Goal: Task Accomplishment & Management: Manage account settings

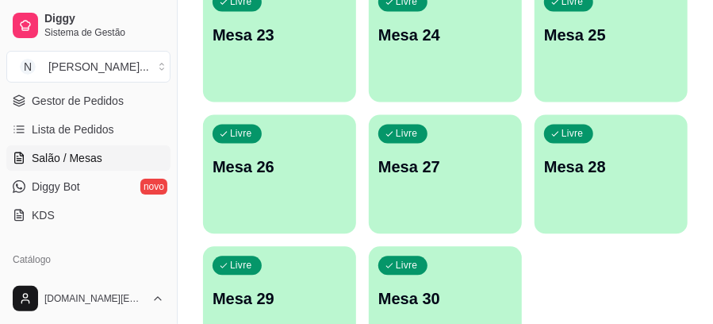
scroll to position [1215, 0]
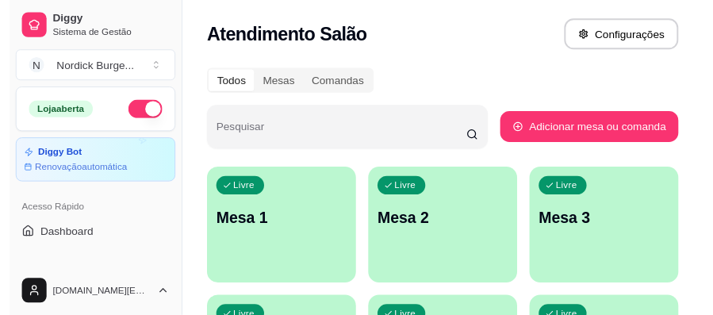
scroll to position [159, 0]
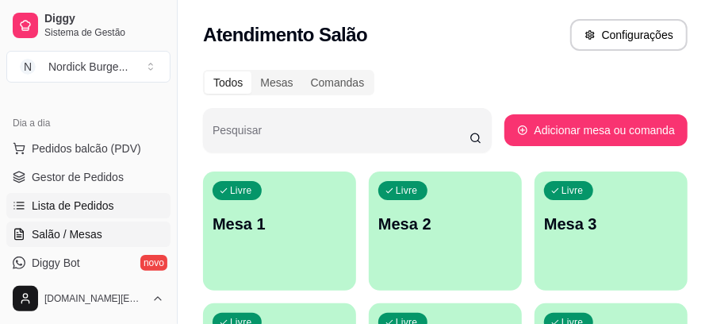
click at [76, 206] on span "Lista de Pedidos" at bounding box center [73, 205] width 82 height 16
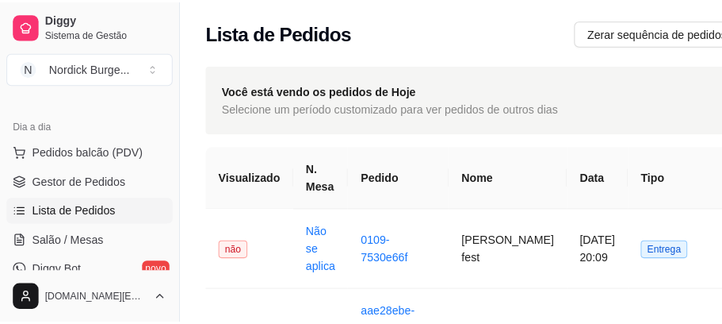
scroll to position [52, 0]
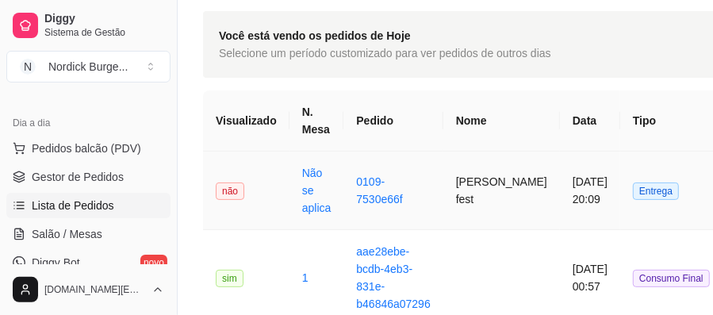
click at [247, 190] on td "não" at bounding box center [246, 190] width 86 height 79
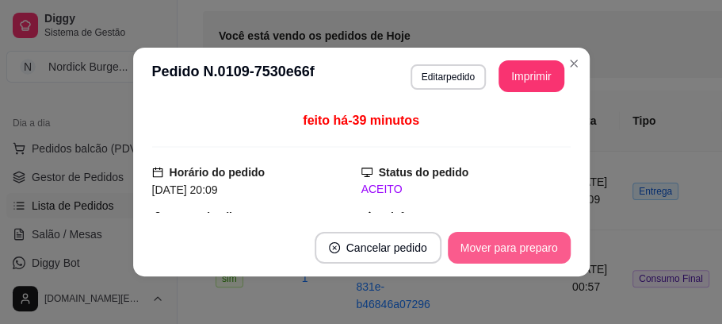
click at [489, 247] on button "Mover para preparo" at bounding box center [509, 248] width 123 height 32
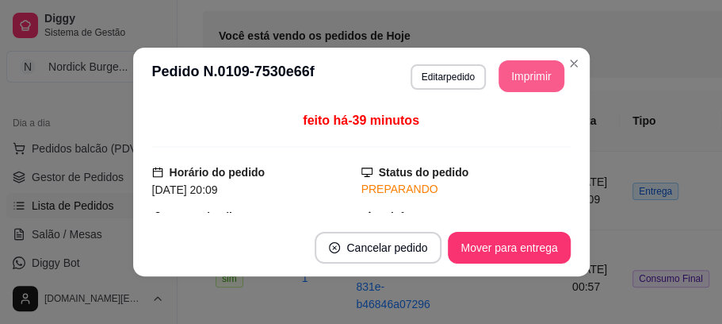
click at [518, 71] on button "Imprimir" at bounding box center [532, 76] width 66 height 32
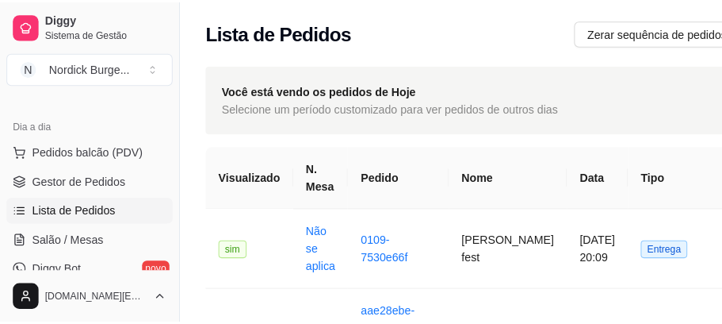
scroll to position [105, 0]
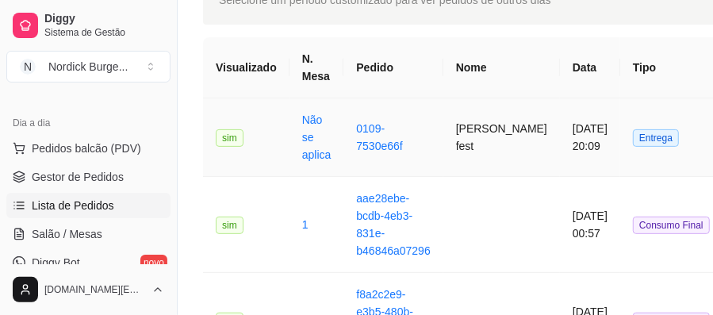
click at [238, 136] on span "sim" at bounding box center [230, 137] width 28 height 17
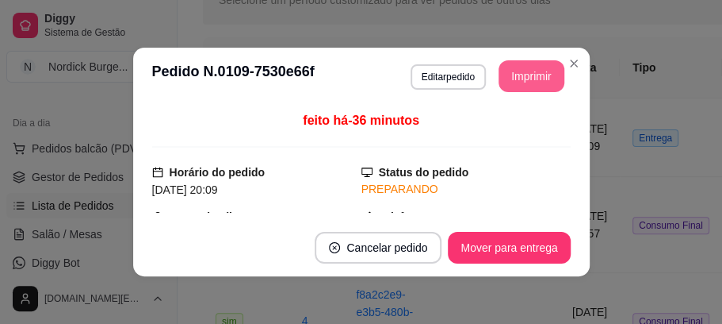
click at [509, 84] on button "Imprimir" at bounding box center [532, 76] width 66 height 32
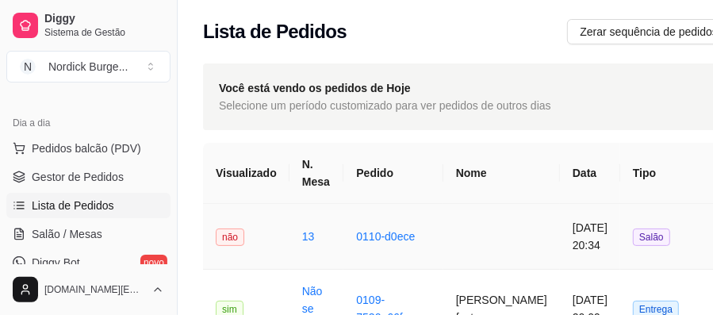
scroll to position [52, 0]
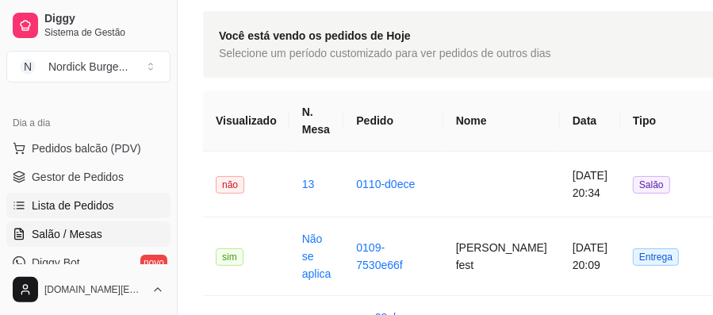
click at [78, 226] on span "Salão / Mesas" at bounding box center [67, 234] width 71 height 16
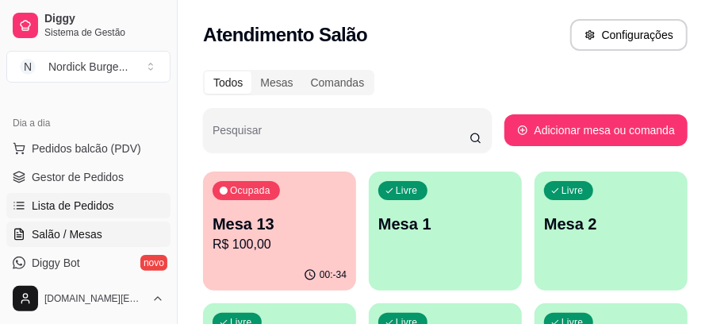
click at [87, 205] on span "Lista de Pedidos" at bounding box center [73, 205] width 82 height 16
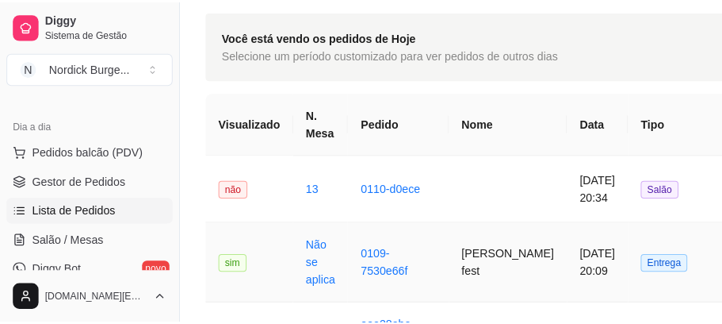
scroll to position [105, 0]
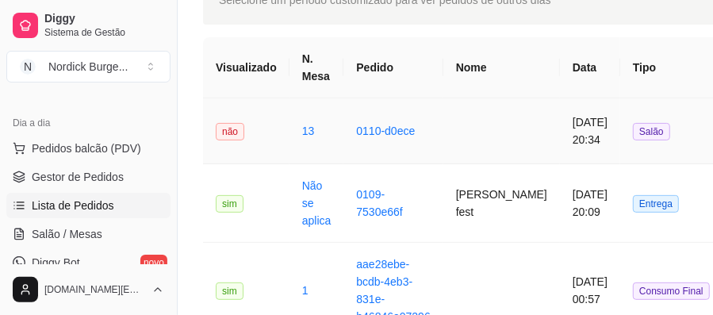
click at [263, 133] on td "não" at bounding box center [246, 131] width 86 height 66
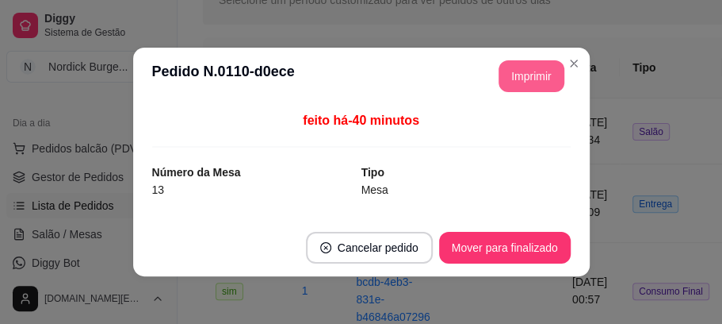
click at [541, 78] on button "Imprimir" at bounding box center [532, 76] width 66 height 32
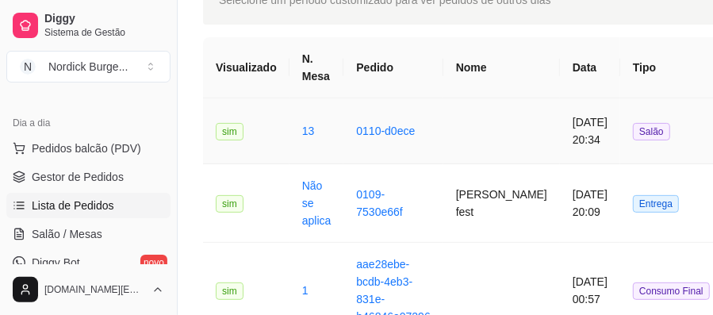
click at [271, 132] on td "sim" at bounding box center [246, 131] width 86 height 66
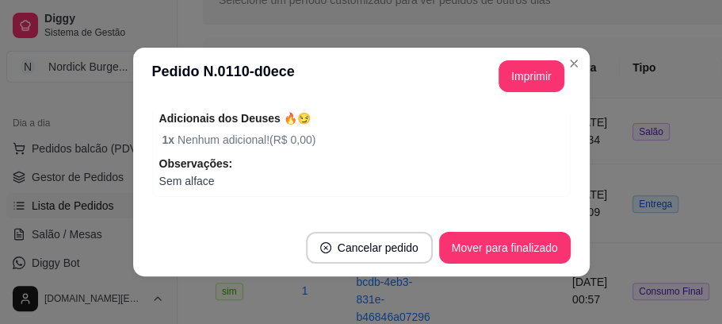
scroll to position [370, 0]
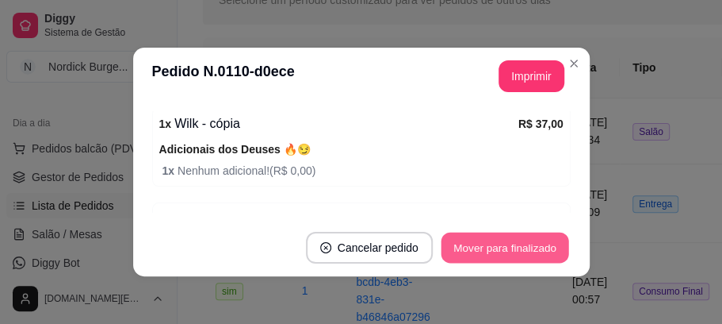
click at [458, 236] on button "Mover para finalizado" at bounding box center [505, 247] width 128 height 31
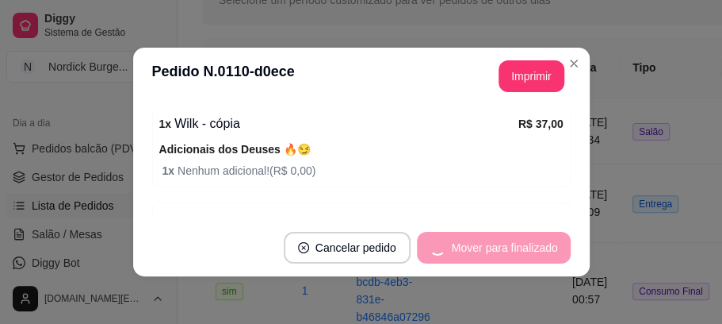
scroll to position [318, 0]
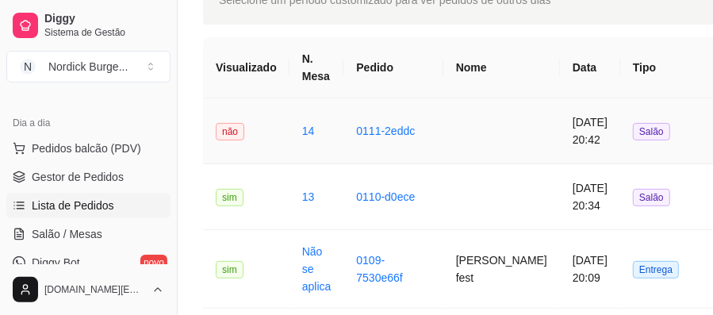
click at [248, 125] on td "não" at bounding box center [246, 131] width 86 height 66
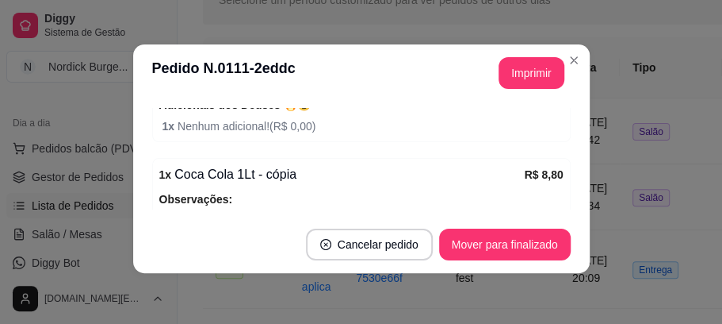
scroll to position [451, 0]
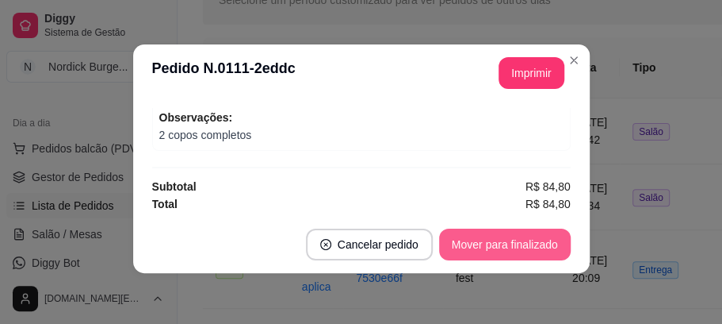
click at [466, 251] on button "Mover para finalizado" at bounding box center [505, 244] width 132 height 32
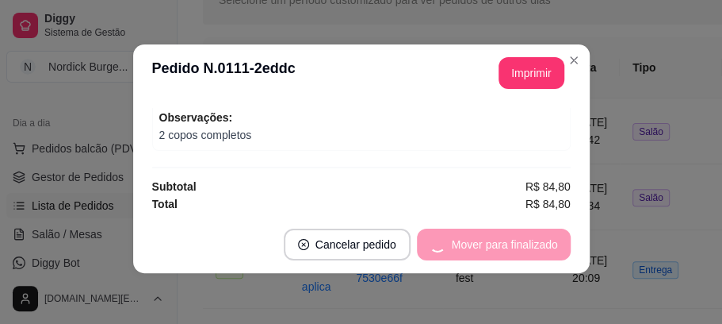
scroll to position [400, 0]
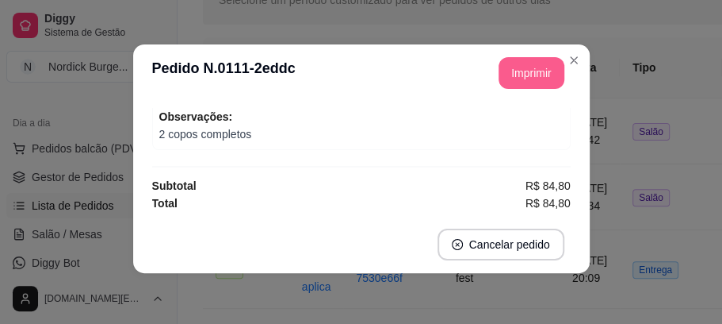
click at [504, 74] on button "Imprimir" at bounding box center [532, 73] width 66 height 32
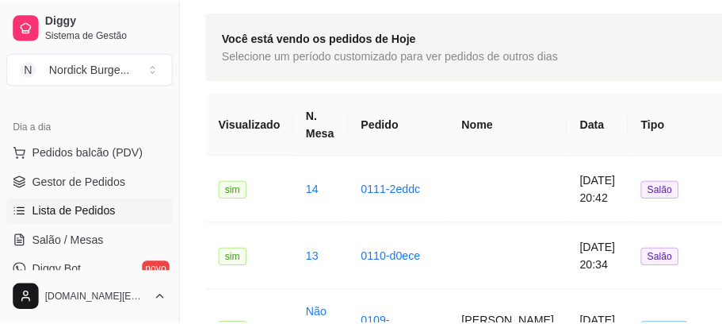
scroll to position [105, 0]
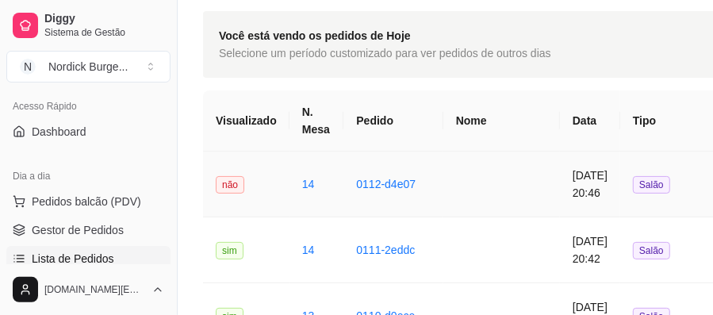
click at [351, 176] on td "0112-d4e07" at bounding box center [392, 184] width 99 height 66
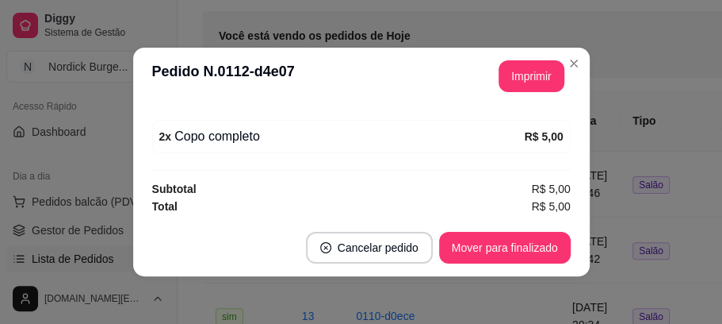
scroll to position [3, 0]
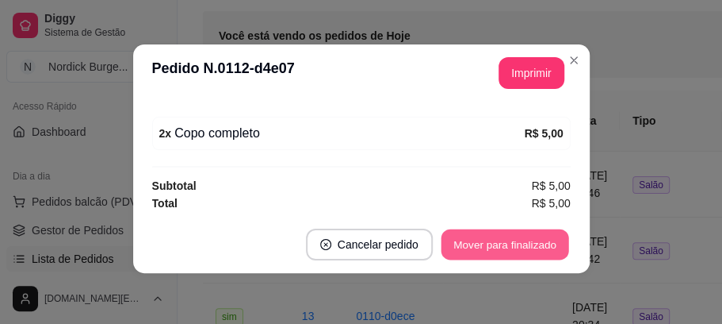
click at [515, 241] on button "Mover para finalizado" at bounding box center [505, 244] width 128 height 31
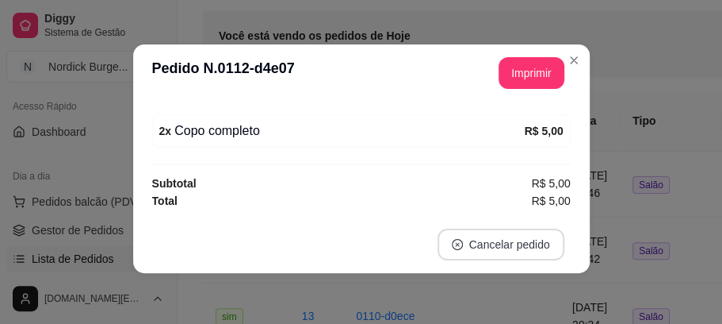
scroll to position [169, 0]
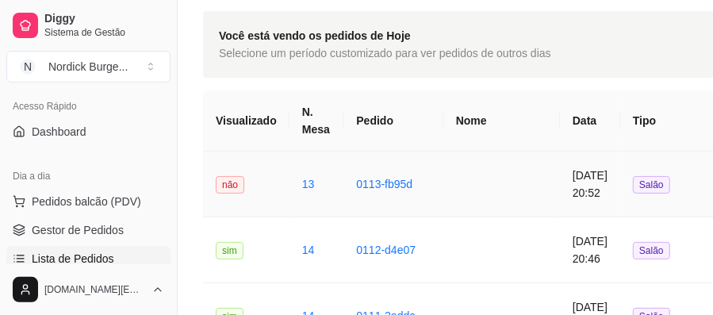
click at [267, 194] on td "não" at bounding box center [246, 184] width 86 height 66
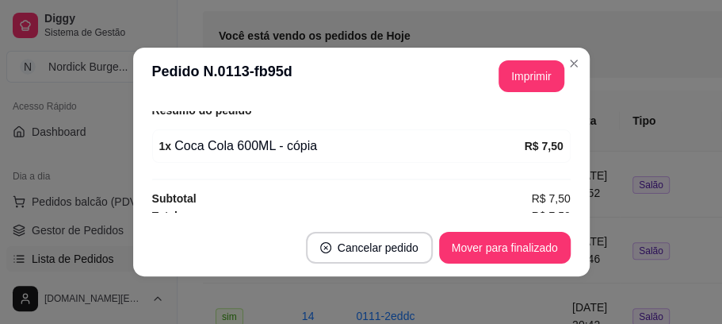
scroll to position [220, 0]
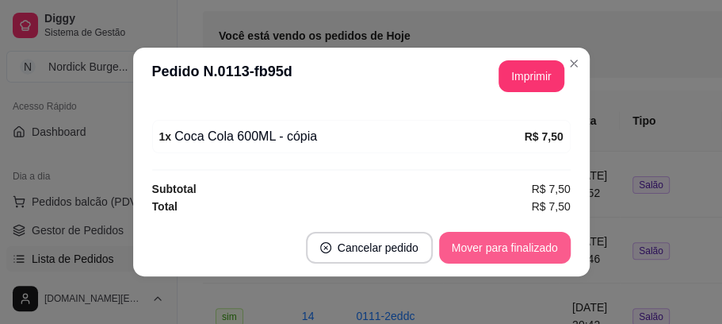
click at [494, 234] on button "Mover para finalizado" at bounding box center [505, 248] width 132 height 32
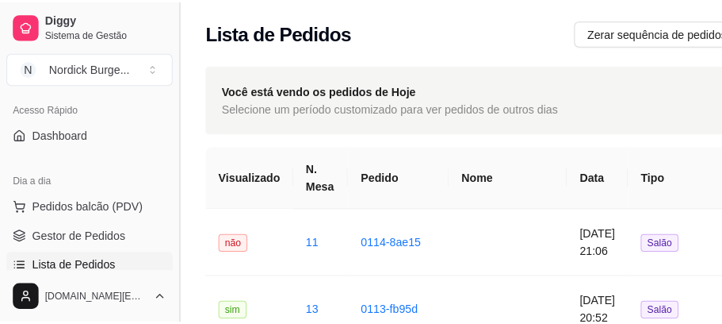
scroll to position [159, 0]
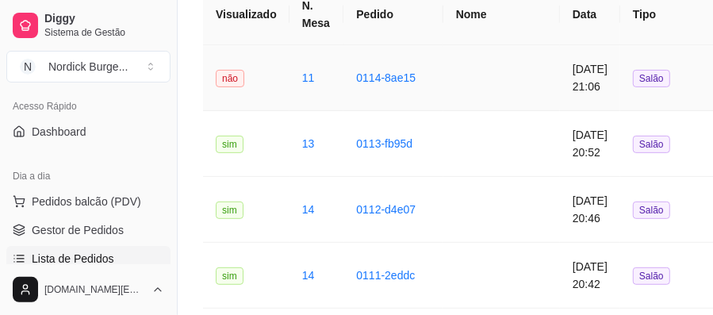
click at [254, 78] on td "não" at bounding box center [246, 78] width 86 height 66
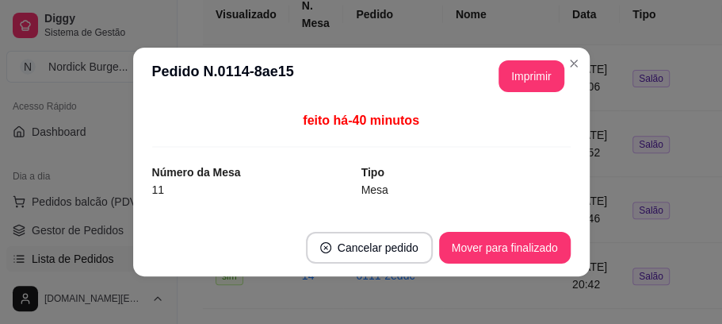
scroll to position [105, 0]
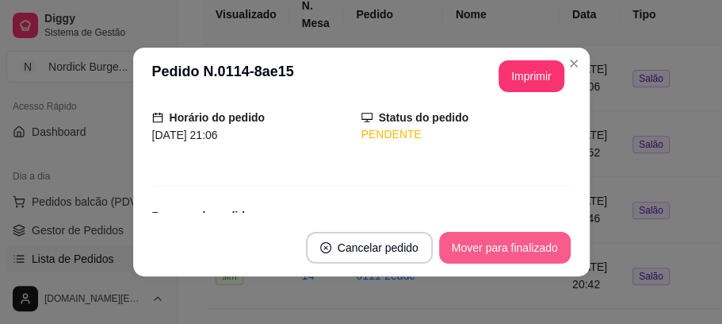
click at [459, 250] on button "Mover para finalizado" at bounding box center [505, 248] width 132 height 32
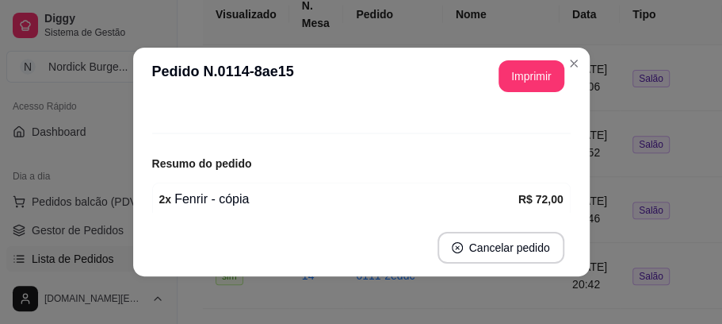
scroll to position [54, 0]
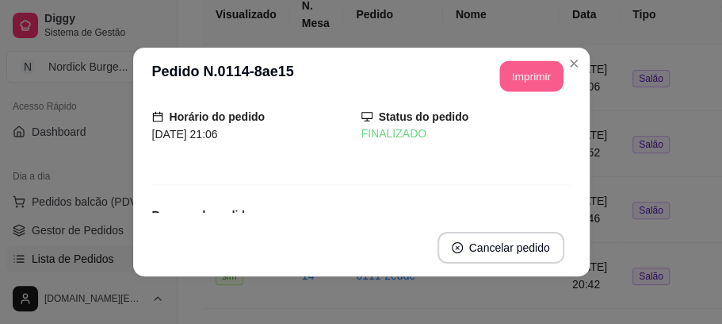
click at [508, 76] on button "Imprimir" at bounding box center [531, 76] width 63 height 31
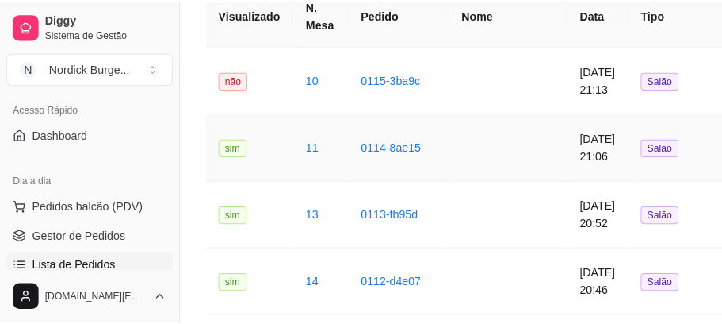
scroll to position [0, 0]
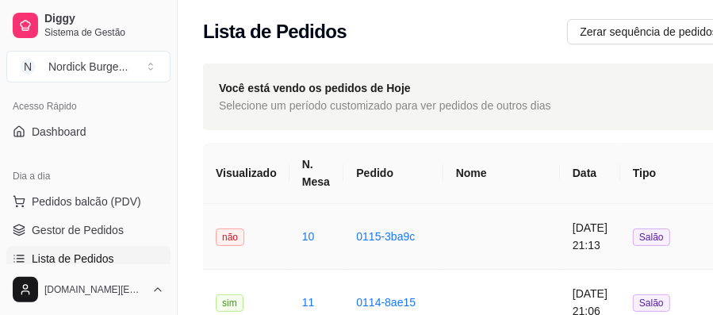
click at [268, 233] on td "não" at bounding box center [246, 237] width 86 height 66
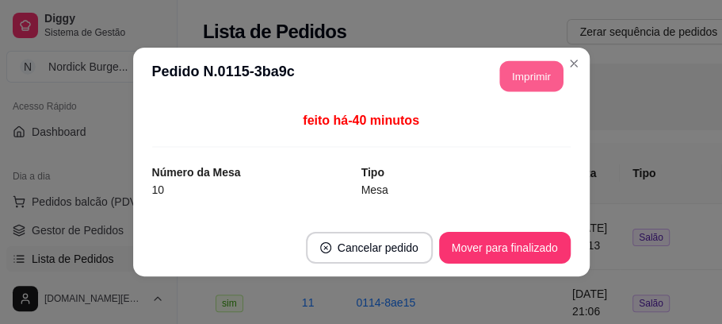
click at [504, 82] on button "Imprimir" at bounding box center [531, 76] width 63 height 31
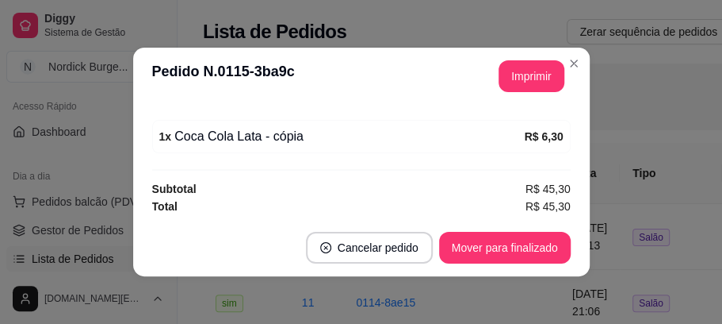
scroll to position [3, 0]
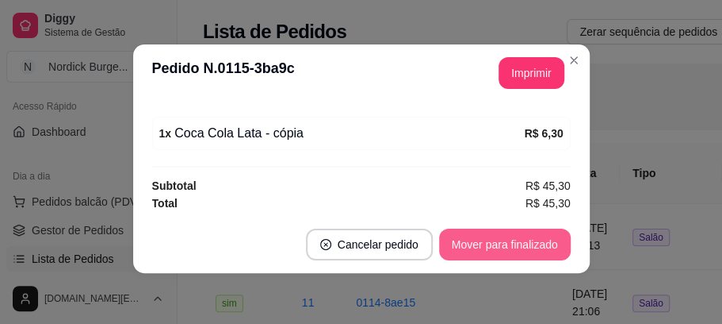
click at [515, 251] on button "Mover para finalizado" at bounding box center [505, 244] width 132 height 32
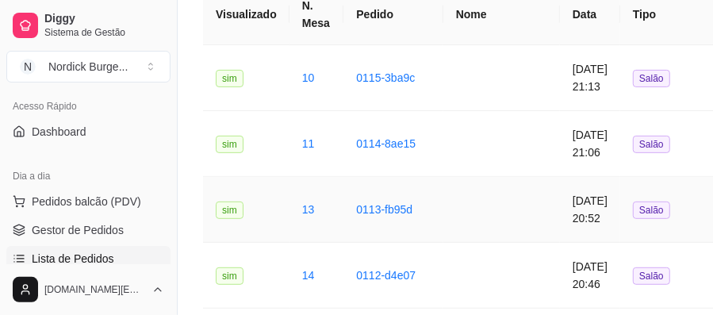
scroll to position [211, 0]
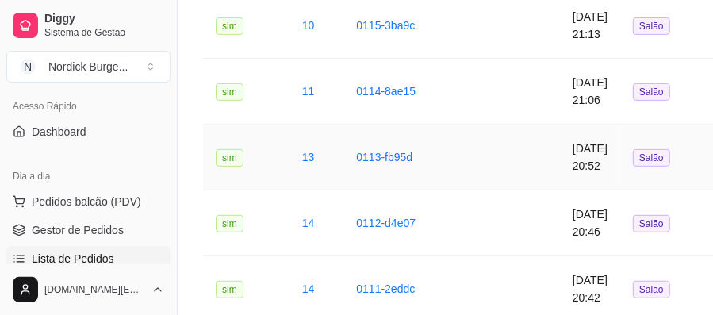
click at [274, 167] on td "sim" at bounding box center [246, 158] width 86 height 66
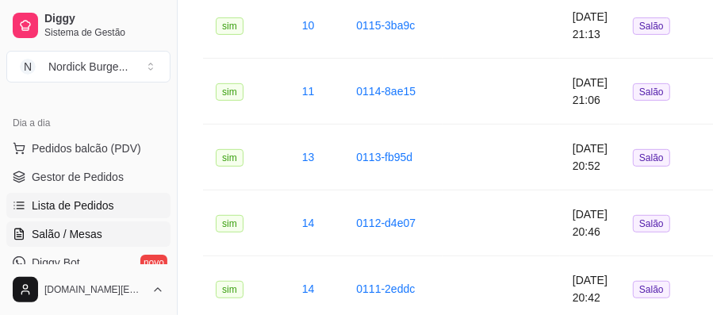
click at [75, 230] on span "Salão / Mesas" at bounding box center [67, 234] width 71 height 16
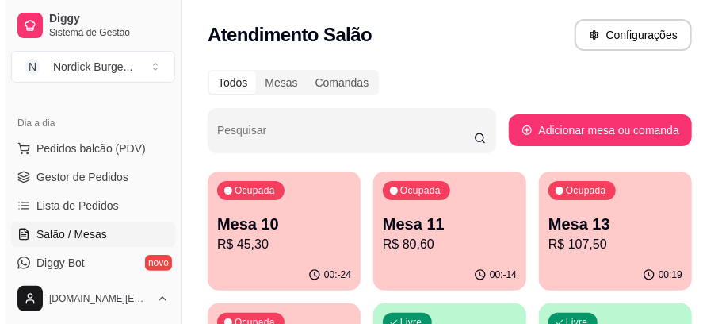
scroll to position [105, 0]
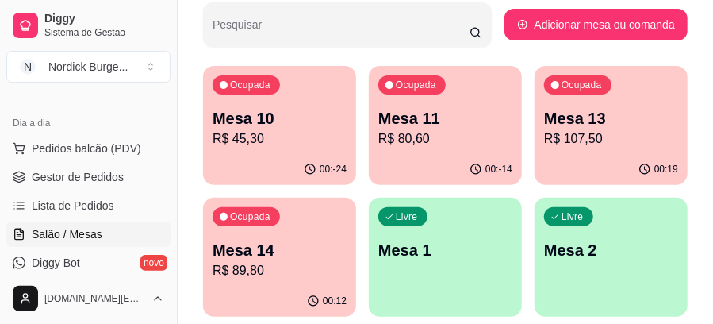
click at [615, 130] on p "R$ 107,50" at bounding box center [611, 138] width 134 height 19
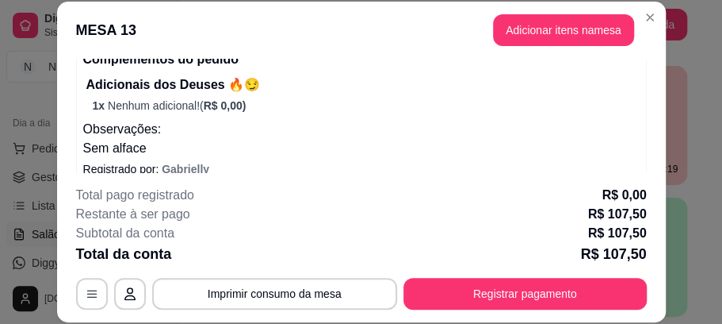
scroll to position [317, 0]
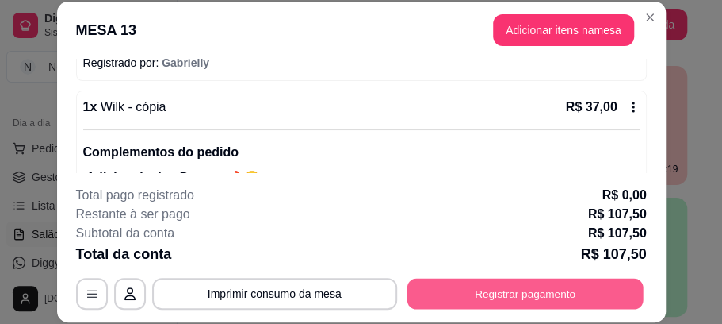
click at [516, 287] on button "Registrar pagamento" at bounding box center [525, 293] width 236 height 31
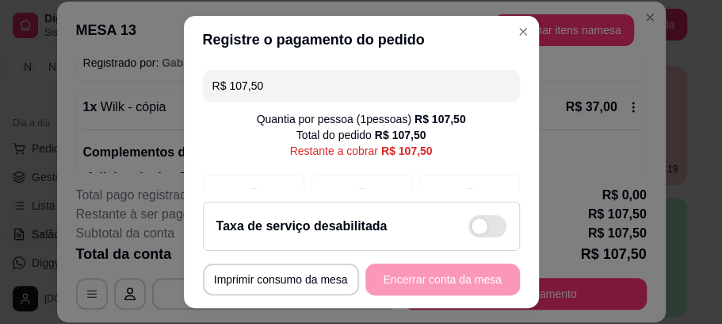
scroll to position [34, 0]
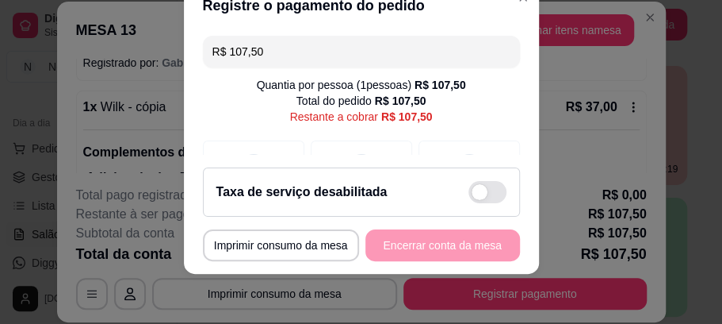
click at [441, 195] on div "Taxa de serviço desabilitada" at bounding box center [362, 192] width 290 height 22
checkbox input "true"
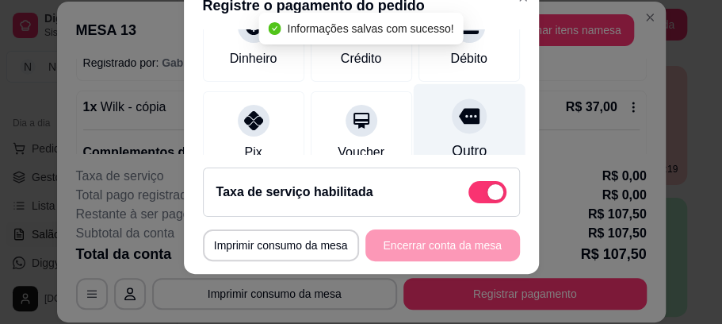
scroll to position [105, 0]
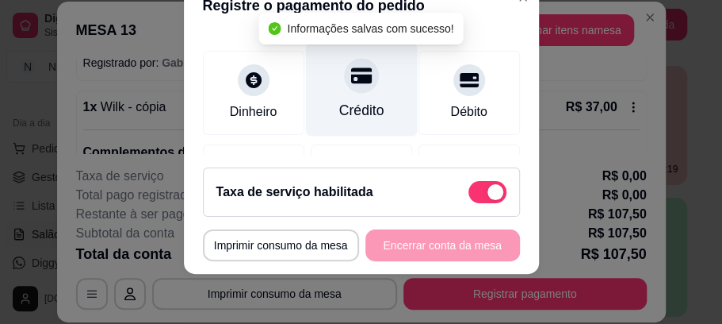
click at [349, 89] on div at bounding box center [361, 76] width 35 height 35
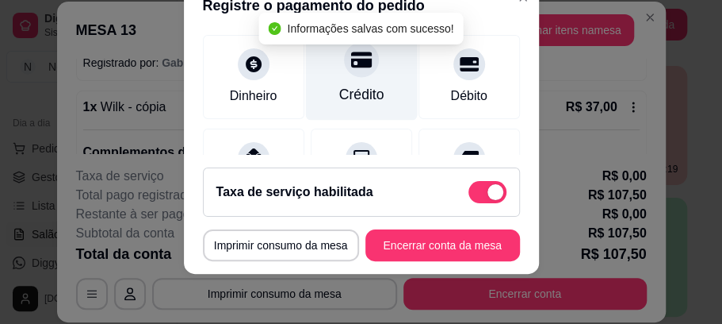
type input "R$ 0,00"
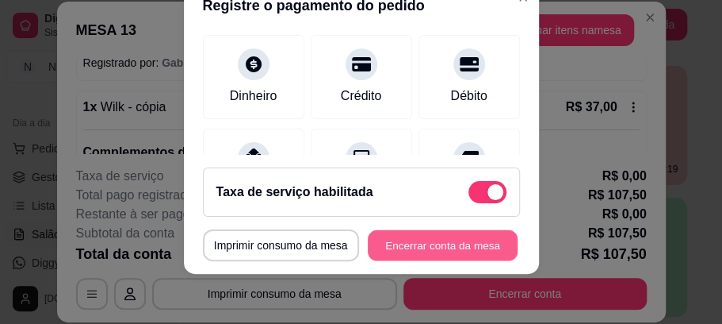
click at [397, 238] on button "Encerrar conta da mesa" at bounding box center [443, 244] width 150 height 31
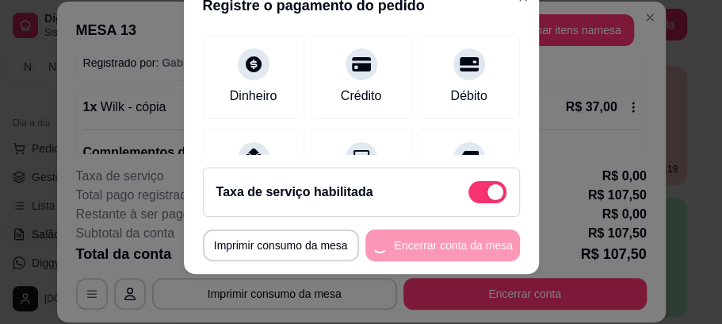
scroll to position [0, 0]
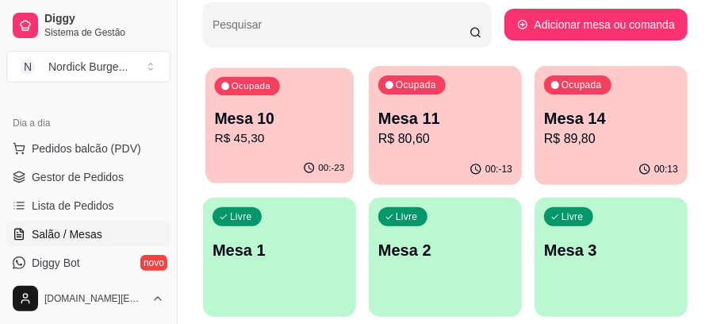
click at [327, 103] on div "Ocupada Mesa 10 R$ 45,30" at bounding box center [279, 110] width 148 height 86
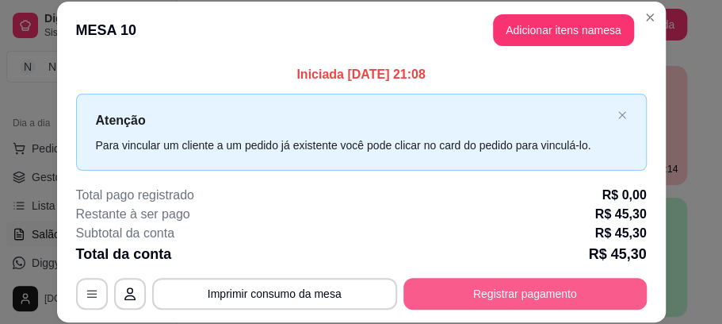
click at [481, 293] on button "Registrar pagamento" at bounding box center [525, 294] width 243 height 32
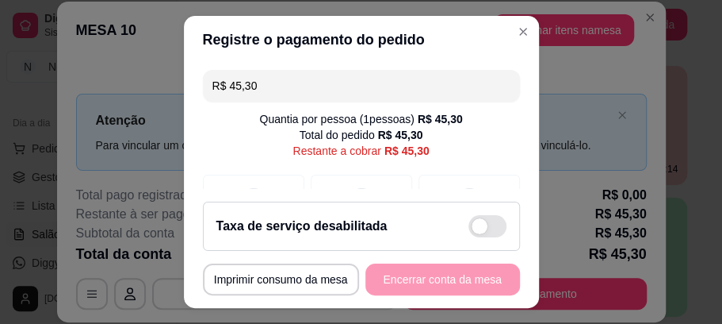
click at [420, 217] on div "Taxa de serviço desabilitada" at bounding box center [362, 226] width 290 height 22
checkbox input "true"
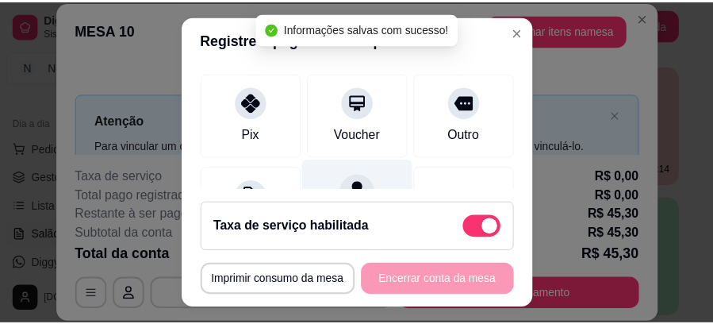
scroll to position [105, 0]
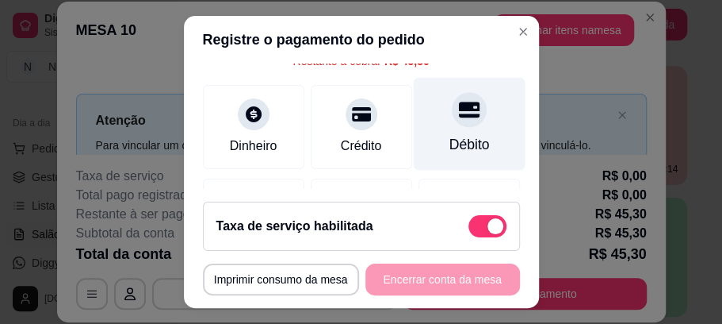
click at [452, 121] on div at bounding box center [469, 110] width 35 height 35
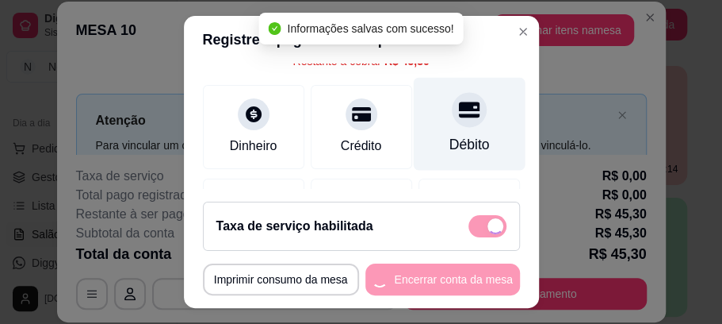
type input "R$ 0,00"
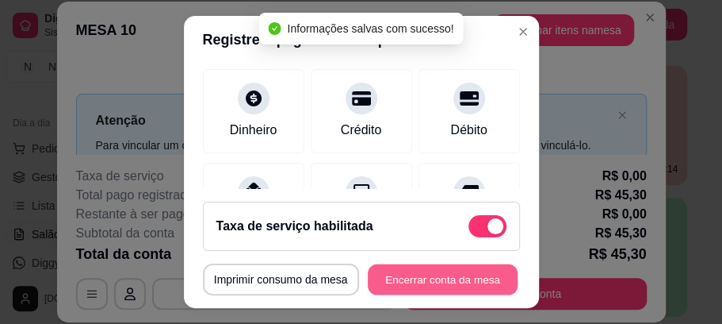
click at [443, 270] on button "Encerrar conta da mesa" at bounding box center [443, 278] width 150 height 31
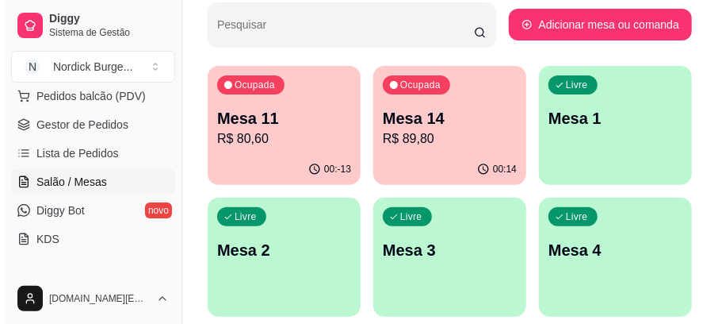
scroll to position [52, 0]
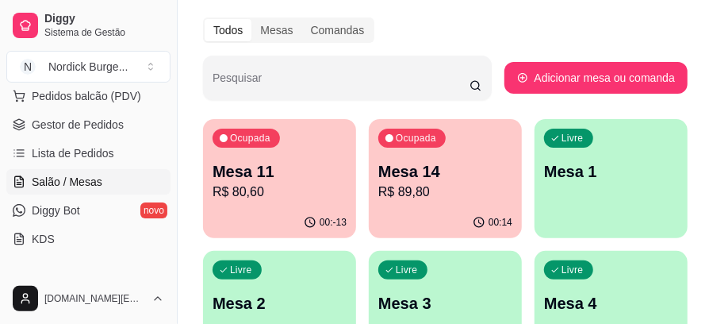
click at [281, 198] on p "R$ 80,60" at bounding box center [280, 191] width 134 height 19
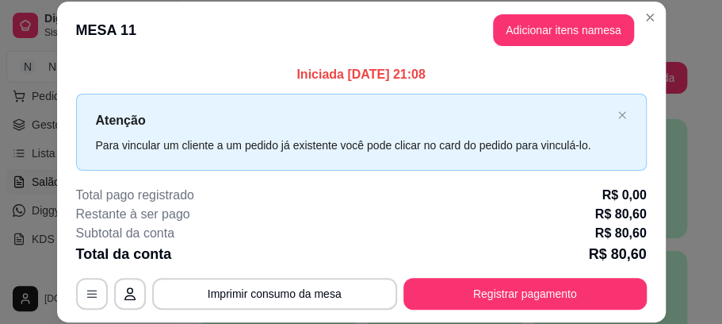
scroll to position [49, 0]
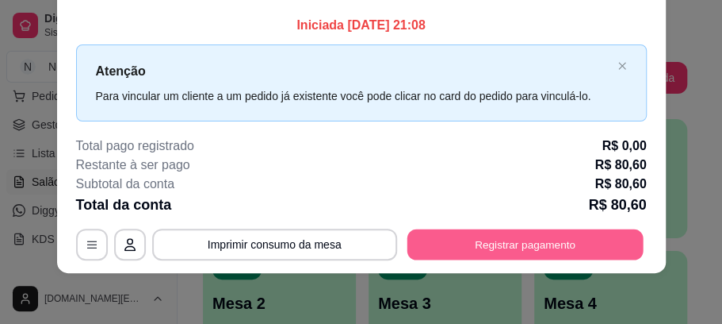
click at [555, 248] on button "Registrar pagamento" at bounding box center [525, 244] width 236 height 31
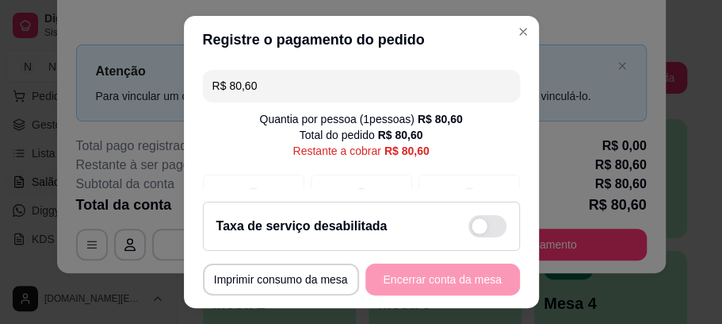
click at [436, 229] on div "Taxa de serviço desabilitada" at bounding box center [362, 226] width 290 height 22
checkbox input "true"
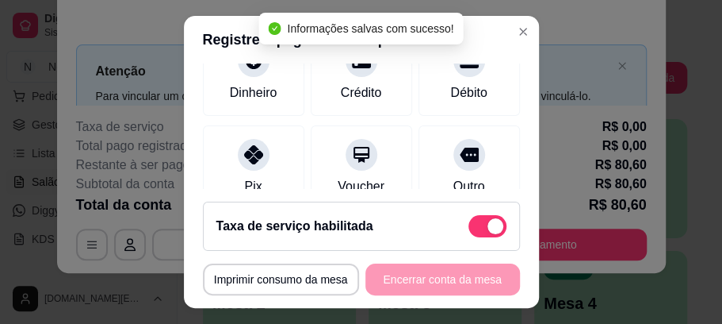
scroll to position [105, 0]
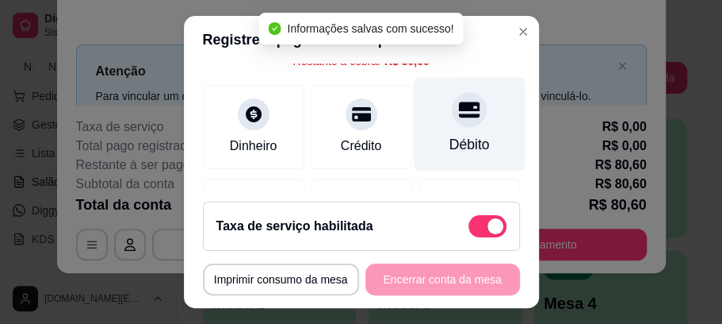
click at [449, 139] on div "Débito" at bounding box center [469, 145] width 40 height 21
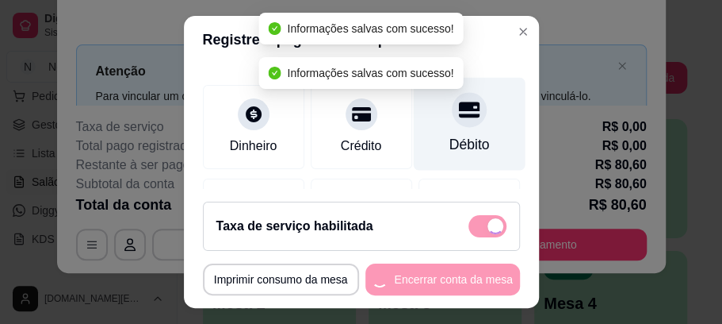
type input "R$ 0,00"
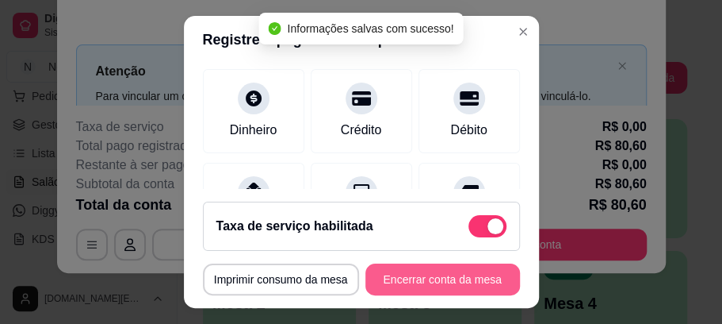
click at [443, 284] on button "Encerrar conta da mesa" at bounding box center [443, 279] width 155 height 32
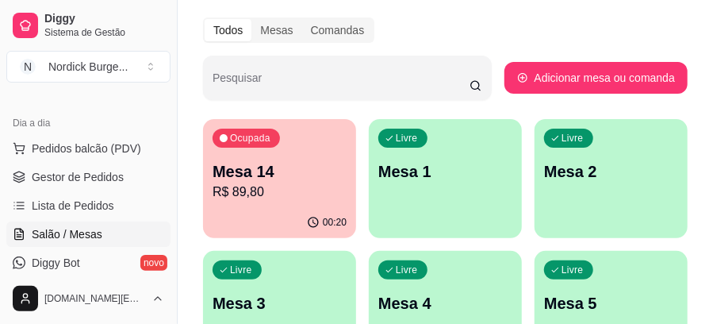
scroll to position [211, 0]
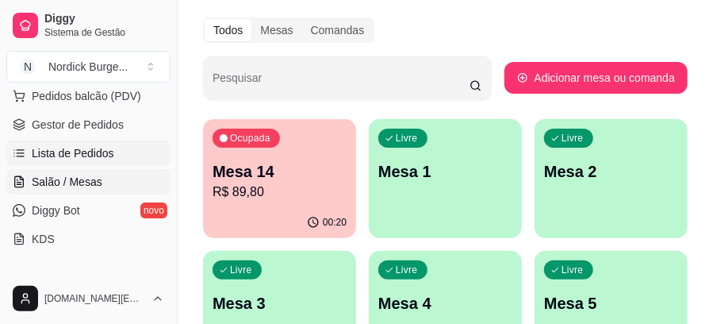
click at [64, 151] on span "Lista de Pedidos" at bounding box center [73, 153] width 82 height 16
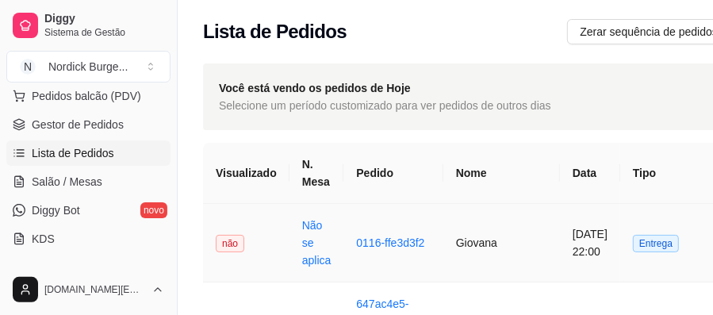
click at [257, 243] on td "não" at bounding box center [246, 243] width 86 height 79
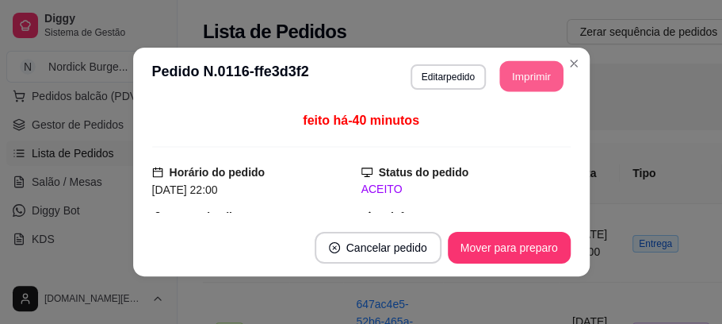
click at [533, 72] on button "Imprimir" at bounding box center [531, 76] width 63 height 31
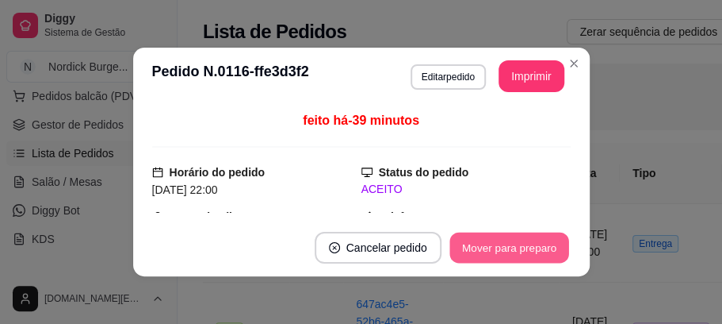
click at [465, 255] on button "Mover para preparo" at bounding box center [509, 247] width 119 height 31
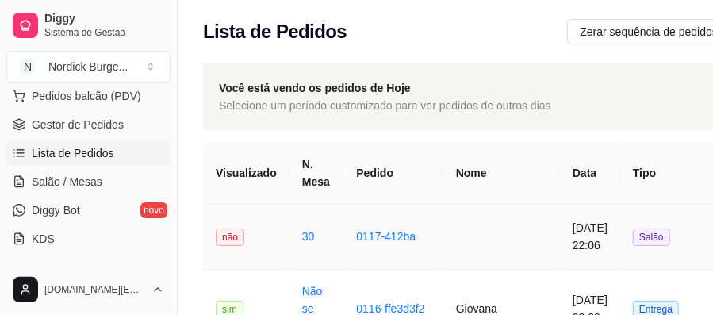
click at [262, 251] on td "não" at bounding box center [246, 237] width 86 height 66
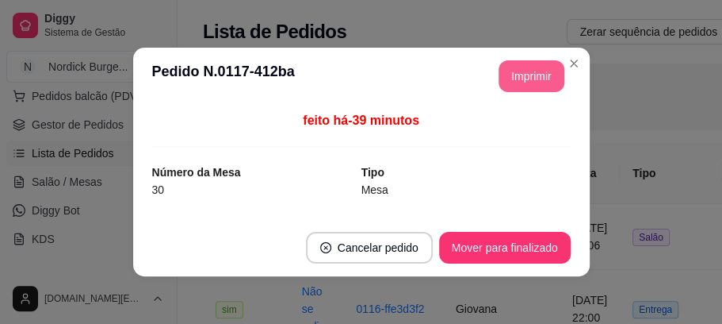
click at [535, 77] on button "Imprimir" at bounding box center [532, 76] width 66 height 32
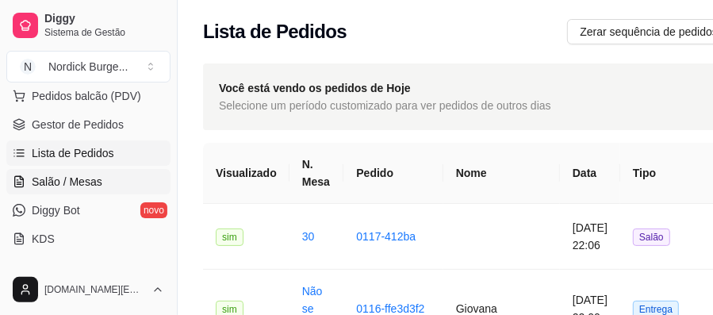
click at [81, 179] on span "Salão / Mesas" at bounding box center [67, 182] width 71 height 16
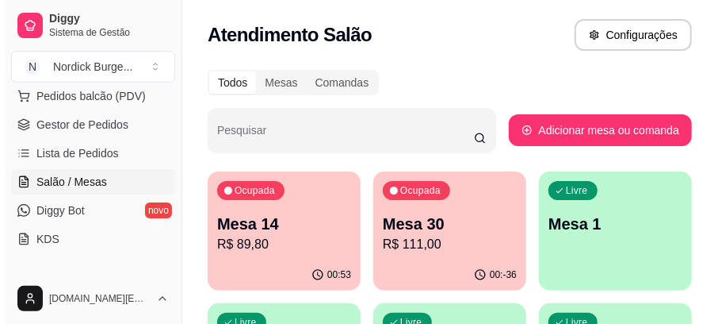
scroll to position [105, 0]
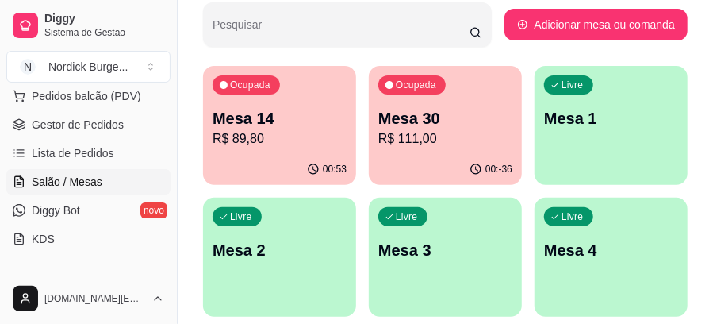
click at [235, 140] on p "R$ 89,80" at bounding box center [280, 138] width 134 height 19
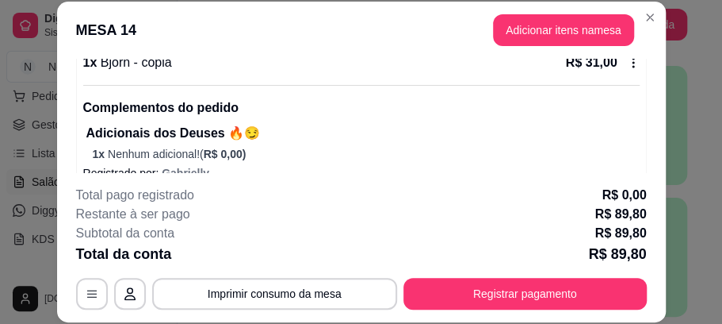
scroll to position [49, 0]
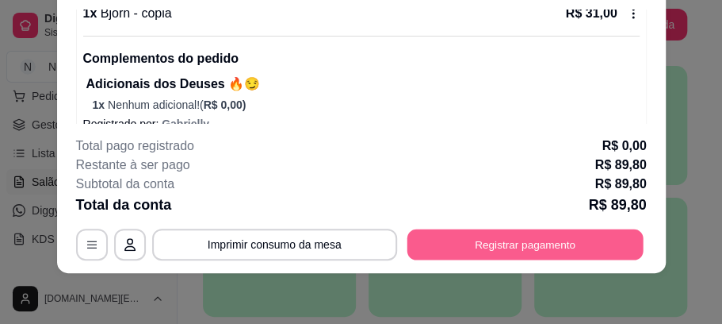
click at [521, 238] on button "Registrar pagamento" at bounding box center [525, 244] width 236 height 31
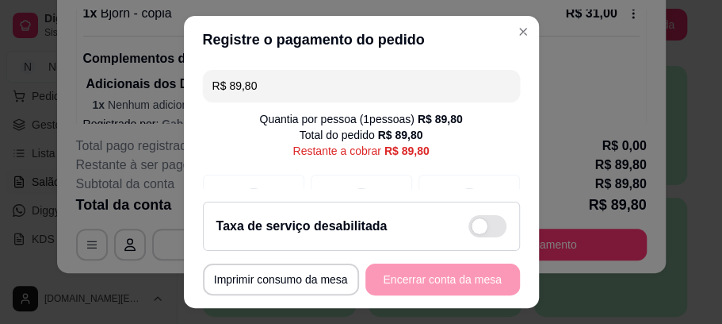
click at [439, 215] on div "Taxa de serviço desabilitada" at bounding box center [361, 225] width 317 height 49
checkbox input "true"
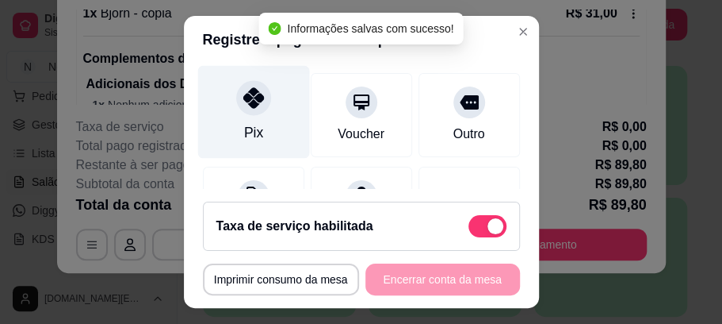
scroll to position [159, 0]
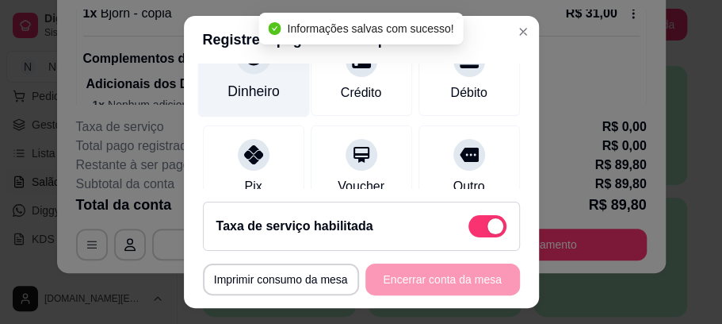
click at [228, 86] on div "Dinheiro" at bounding box center [254, 92] width 52 height 21
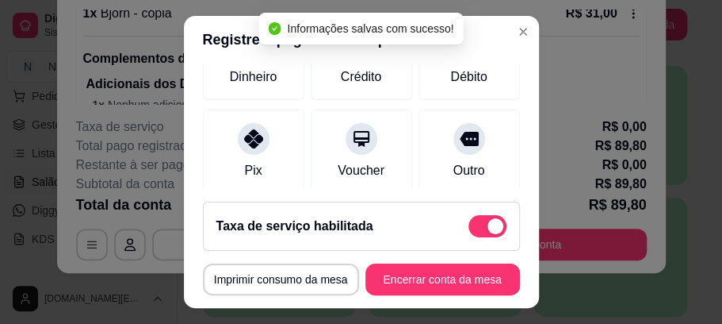
type input "R$ 0,00"
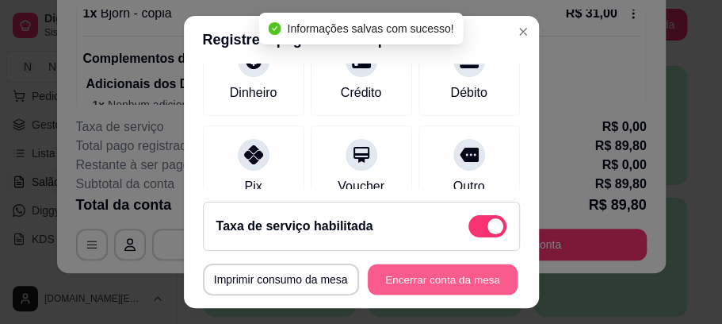
click at [458, 278] on button "Encerrar conta da mesa" at bounding box center [443, 278] width 150 height 31
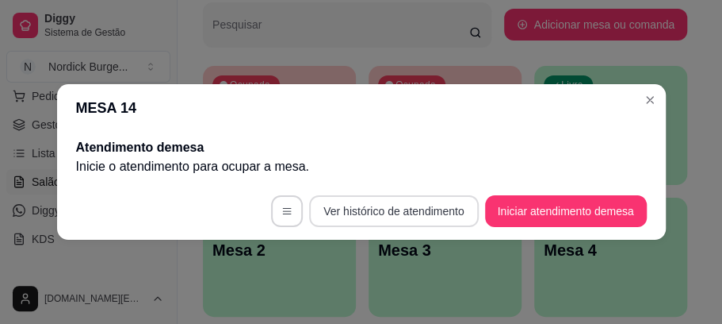
scroll to position [0, 0]
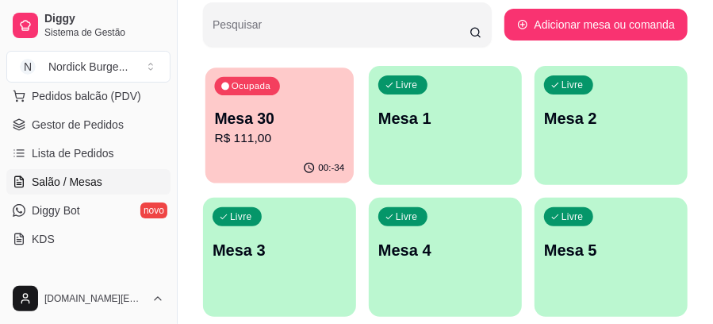
click at [324, 109] on p "Mesa 30" at bounding box center [280, 118] width 130 height 21
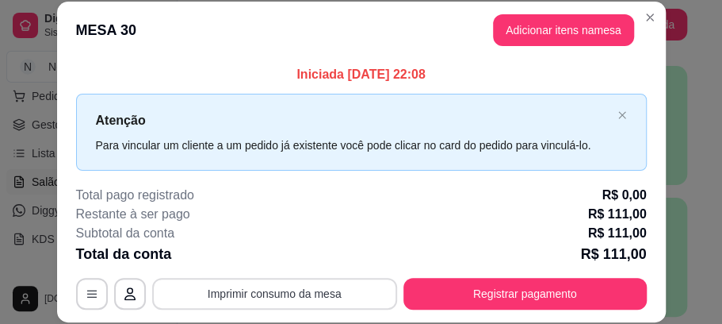
click at [331, 292] on button "Imprimir consumo da mesa" at bounding box center [274, 294] width 245 height 32
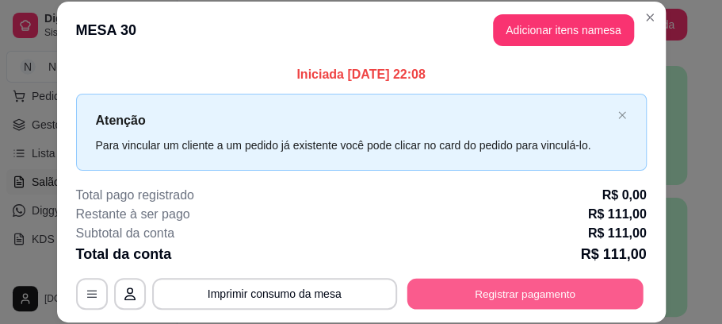
click at [559, 284] on button "Registrar pagamento" at bounding box center [525, 293] width 236 height 31
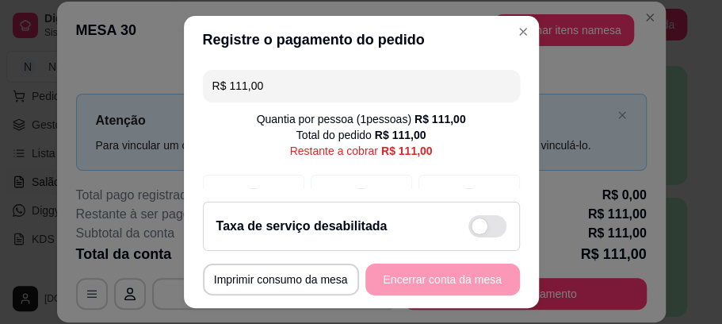
click at [455, 196] on footer "**********" at bounding box center [361, 248] width 355 height 119
click at [469, 222] on span at bounding box center [488, 226] width 38 height 22
click at [468, 228] on input "checkbox" at bounding box center [473, 233] width 10 height 10
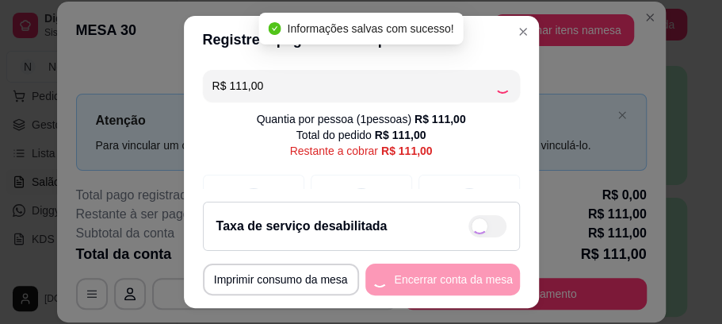
checkbox input "true"
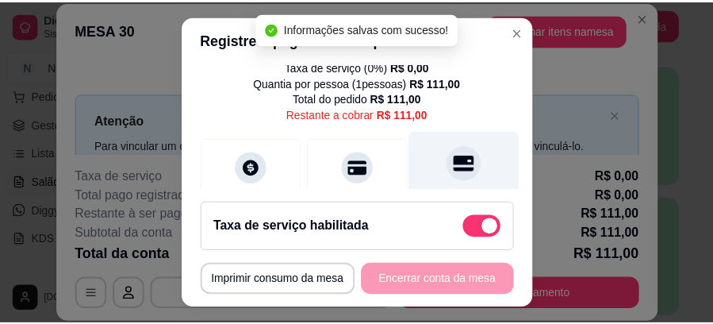
scroll to position [105, 0]
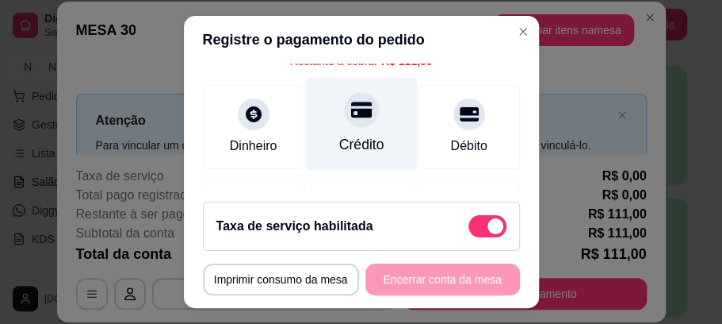
click at [352, 121] on div at bounding box center [361, 110] width 35 height 35
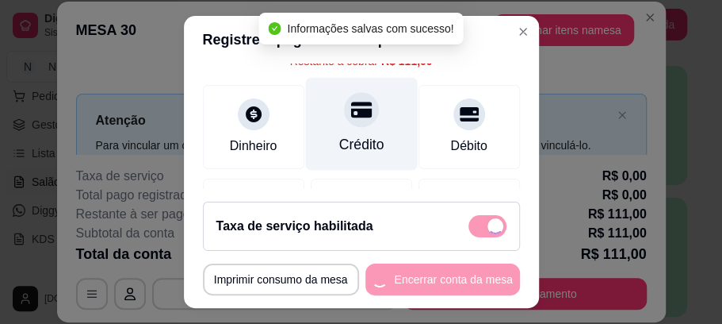
type input "R$ 0,00"
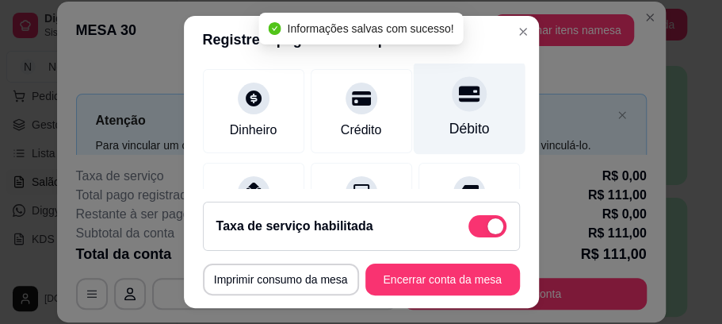
click at [454, 107] on div at bounding box center [469, 94] width 35 height 35
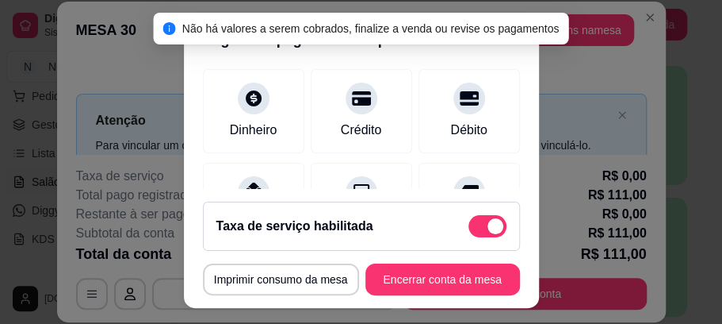
click at [472, 209] on div "Taxa de serviço habilitada" at bounding box center [361, 225] width 317 height 49
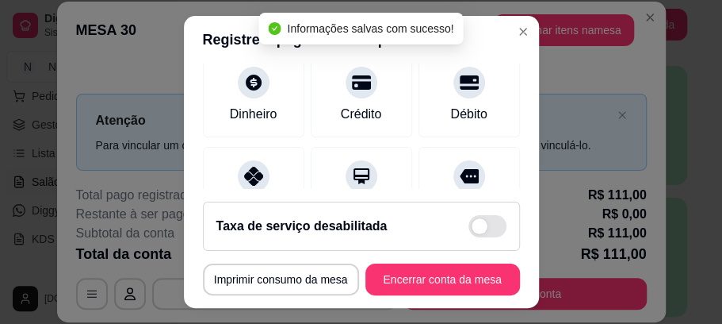
click at [471, 217] on span at bounding box center [488, 226] width 38 height 22
click at [471, 228] on input "checkbox" at bounding box center [473, 233] width 10 height 10
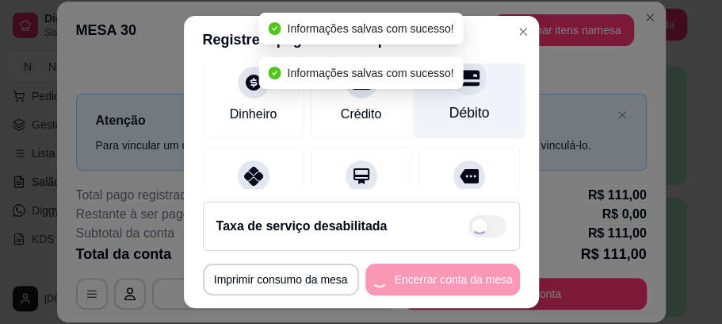
checkbox input "true"
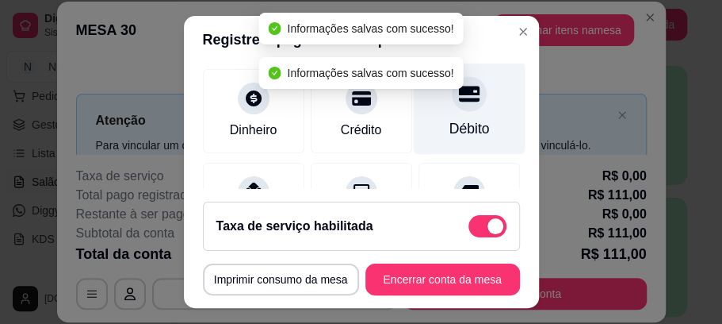
click at [452, 108] on div at bounding box center [469, 94] width 35 height 35
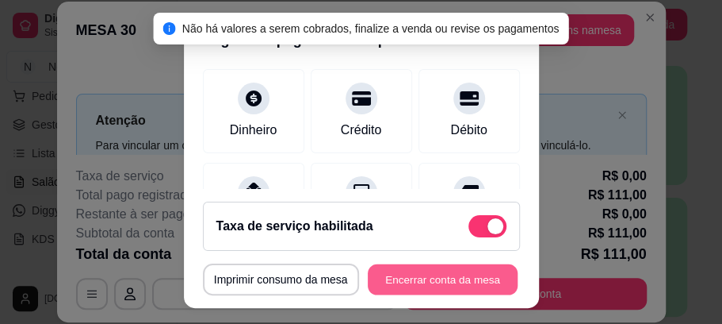
click at [454, 274] on button "Encerrar conta da mesa" at bounding box center [443, 278] width 150 height 31
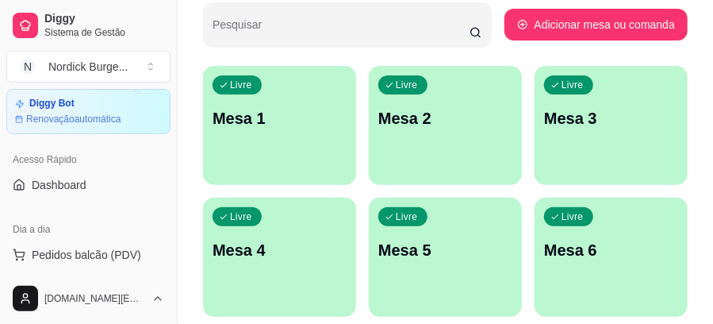
scroll to position [0, 0]
